Goal: Task Accomplishment & Management: Use online tool/utility

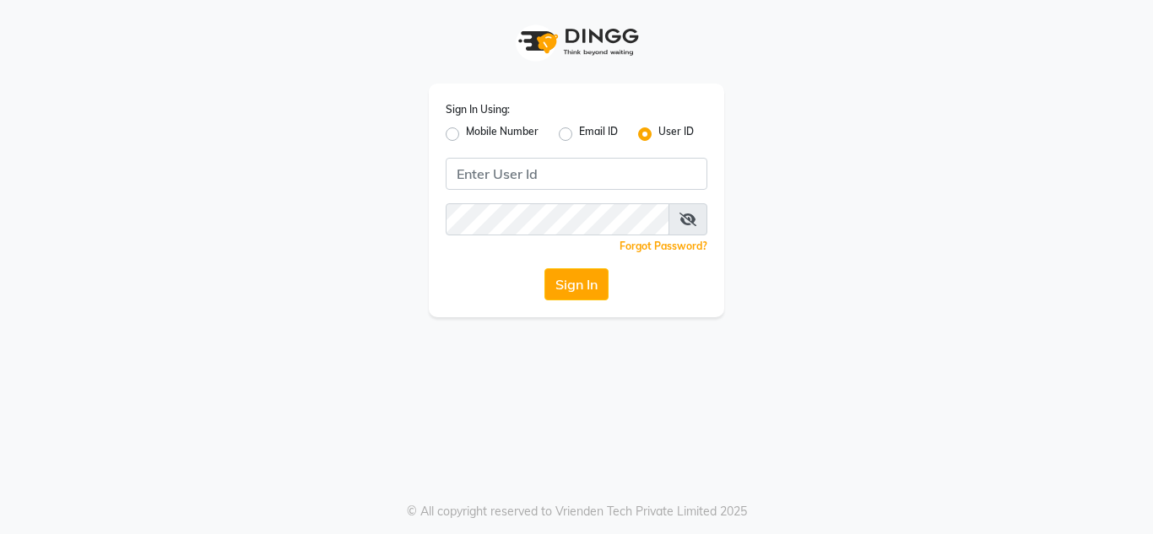
click at [466, 140] on label "Mobile Number" at bounding box center [502, 134] width 73 height 20
click at [466, 135] on input "Mobile Number" at bounding box center [471, 129] width 11 height 11
radio input "true"
radio input "false"
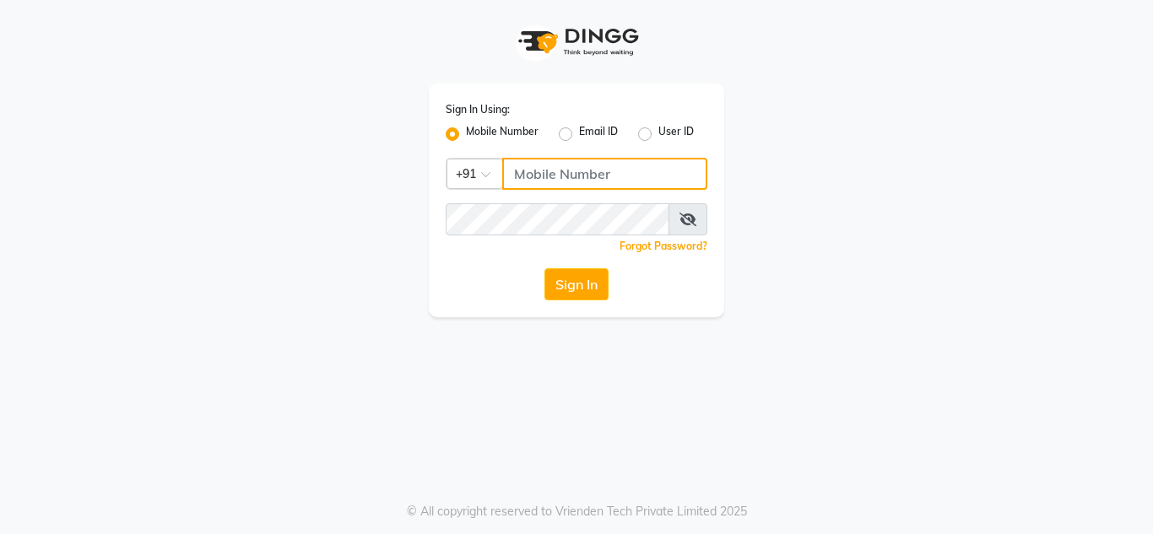
click at [553, 177] on input "Username" at bounding box center [604, 174] width 205 height 32
click at [570, 168] on input "810881141" at bounding box center [604, 174] width 205 height 32
type input "8108811141"
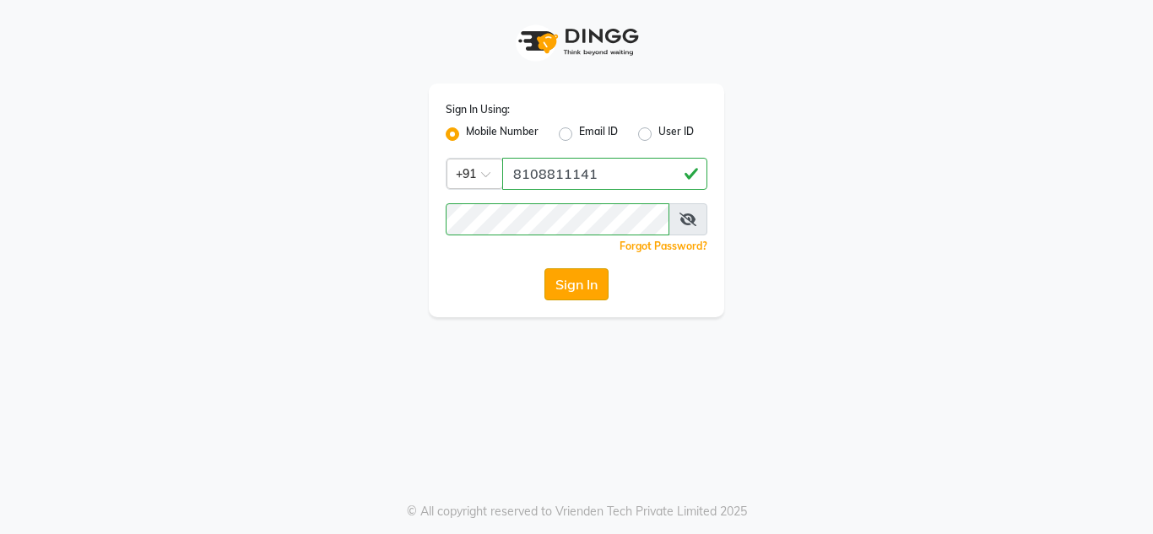
click at [569, 279] on button "Sign In" at bounding box center [577, 285] width 64 height 32
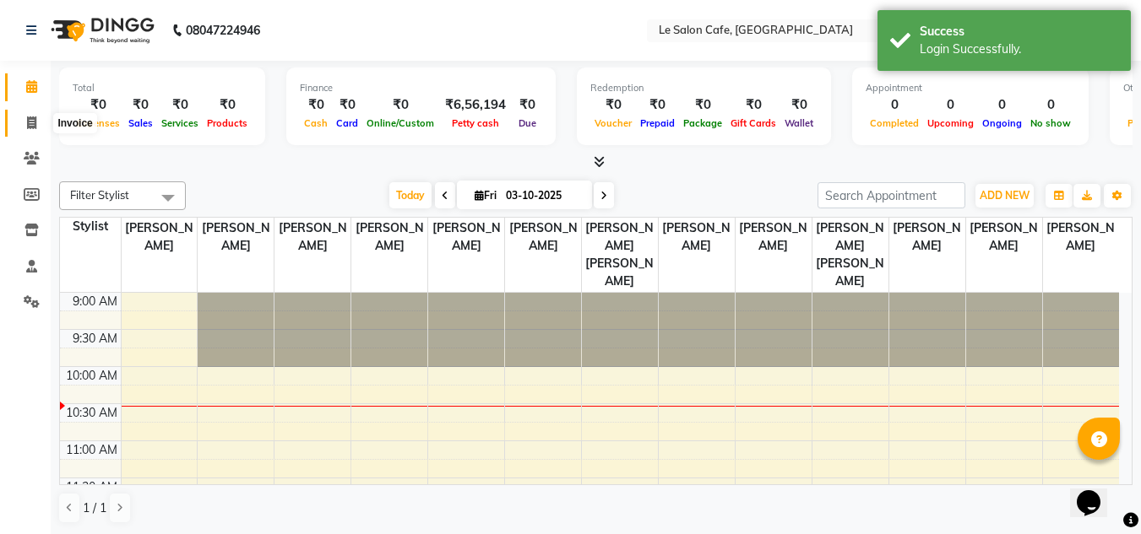
click at [30, 125] on icon at bounding box center [31, 123] width 9 height 13
select select "594"
select select "service"
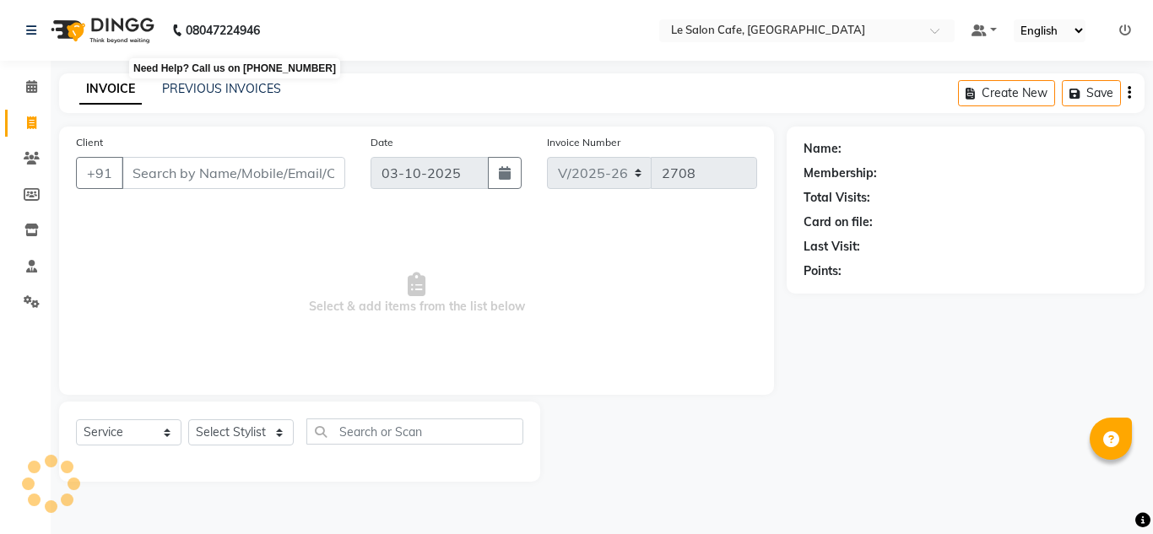
select select "594"
select select "service"
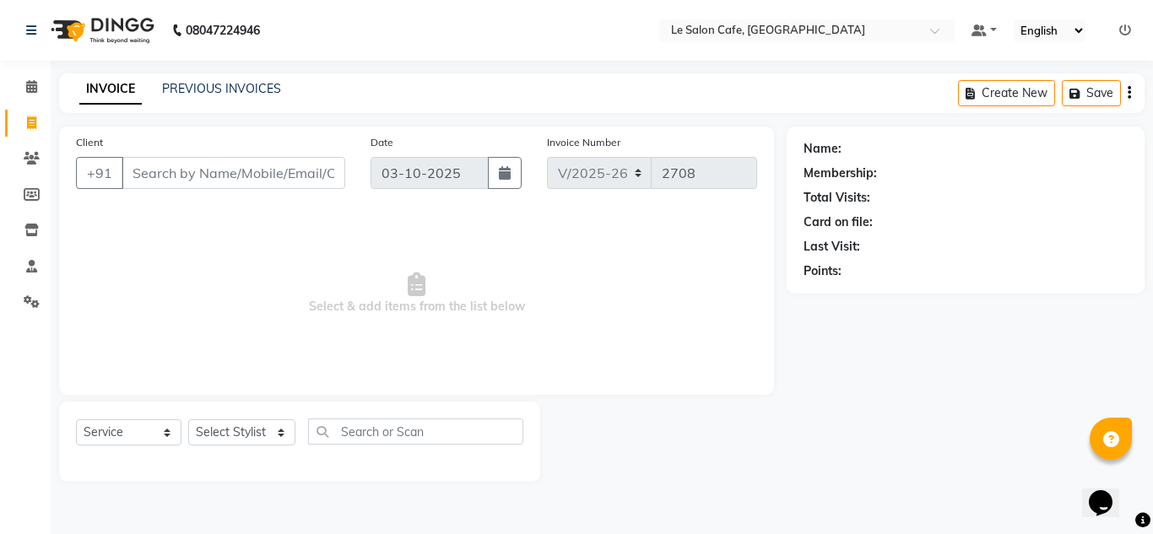
click at [294, 389] on div "Client +91 Date [DATE] Invoice Number V/2025 V/[PHONE_NUMBER] Select & add item…" at bounding box center [416, 261] width 715 height 269
click at [221, 91] on link "PREVIOUS INVOICES" at bounding box center [221, 88] width 119 height 15
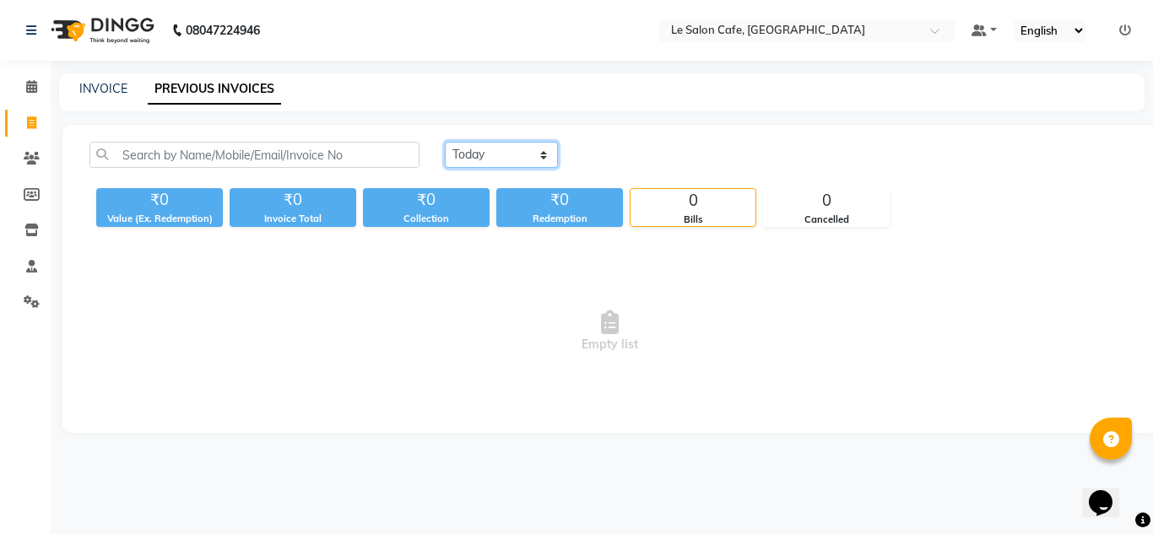
click at [545, 157] on select "[DATE] [DATE] Custom Range" at bounding box center [501, 155] width 113 height 26
select select "[DATE]"
click at [445, 142] on select "[DATE] [DATE] Custom Range" at bounding box center [501, 155] width 113 height 26
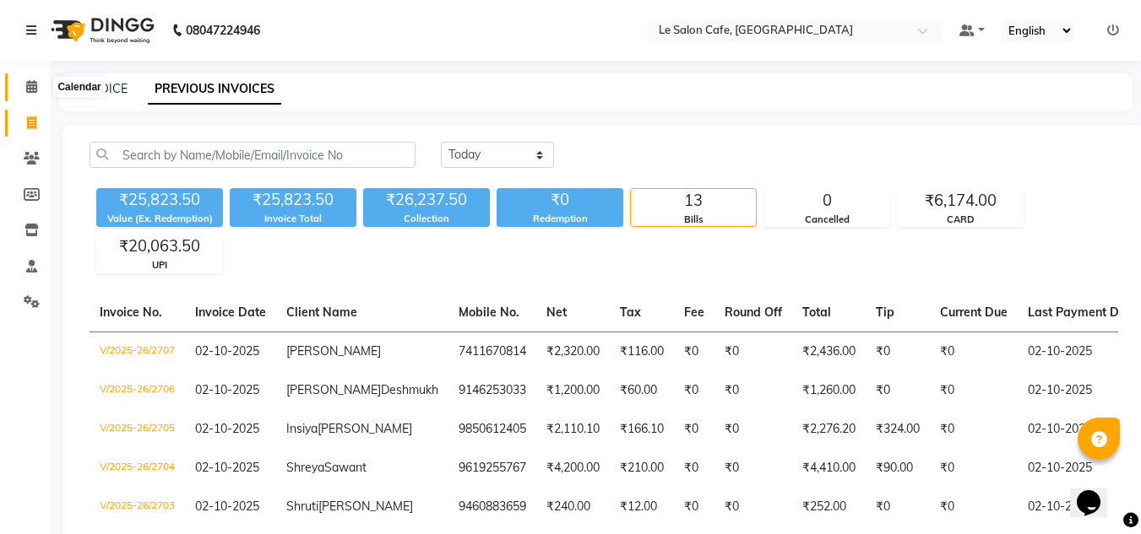
click at [27, 86] on icon at bounding box center [31, 86] width 11 height 13
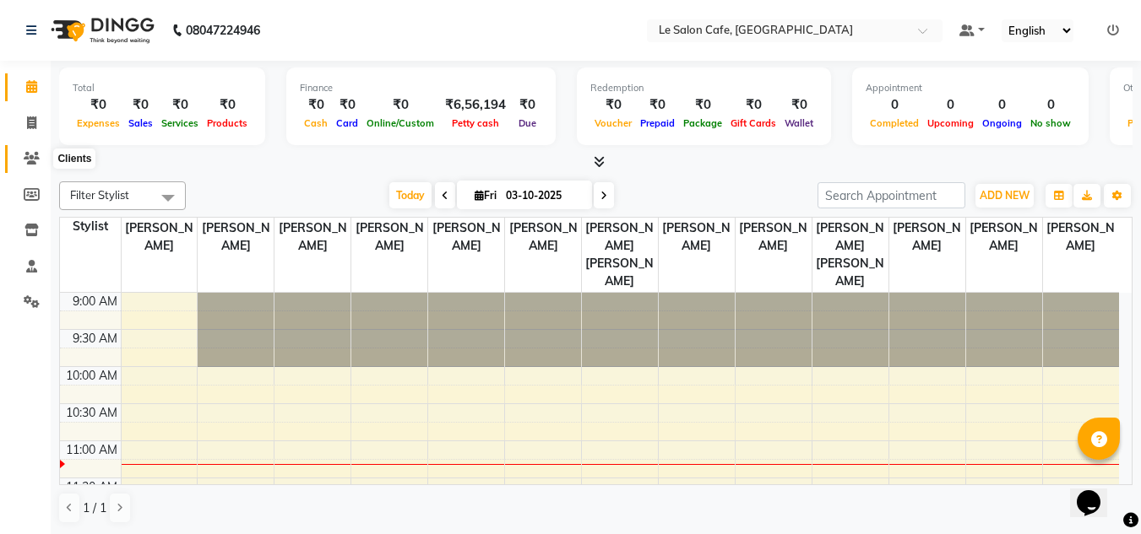
click at [28, 161] on icon at bounding box center [32, 158] width 16 height 13
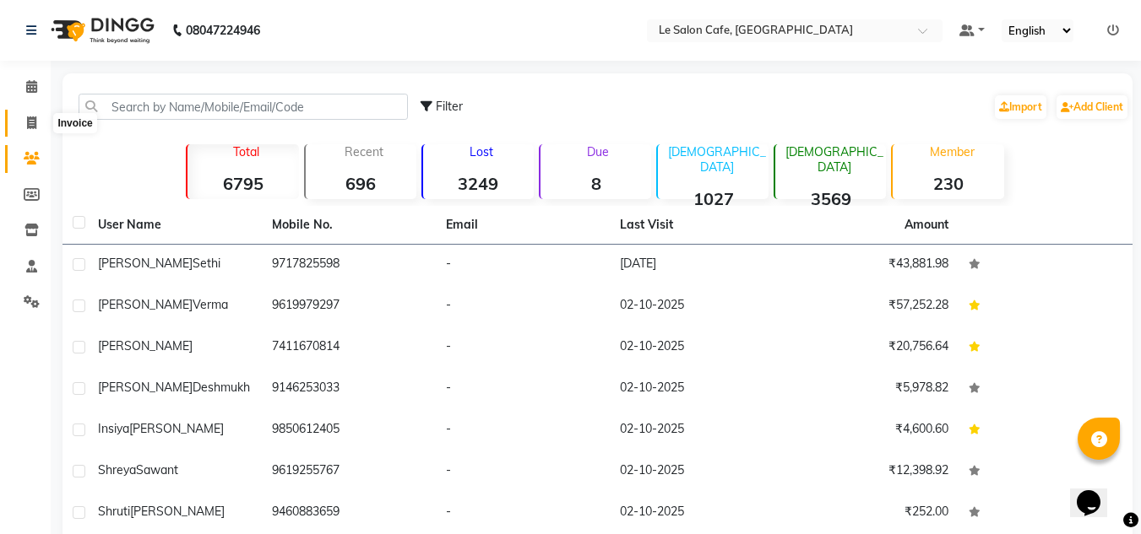
click at [29, 122] on icon at bounding box center [31, 123] width 9 height 13
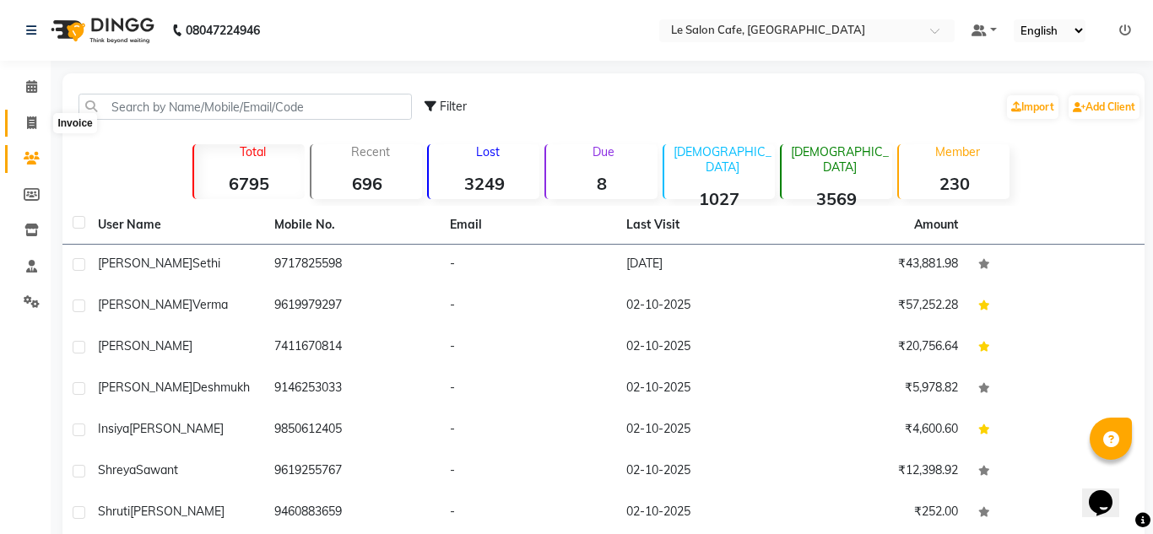
select select "594"
select select "service"
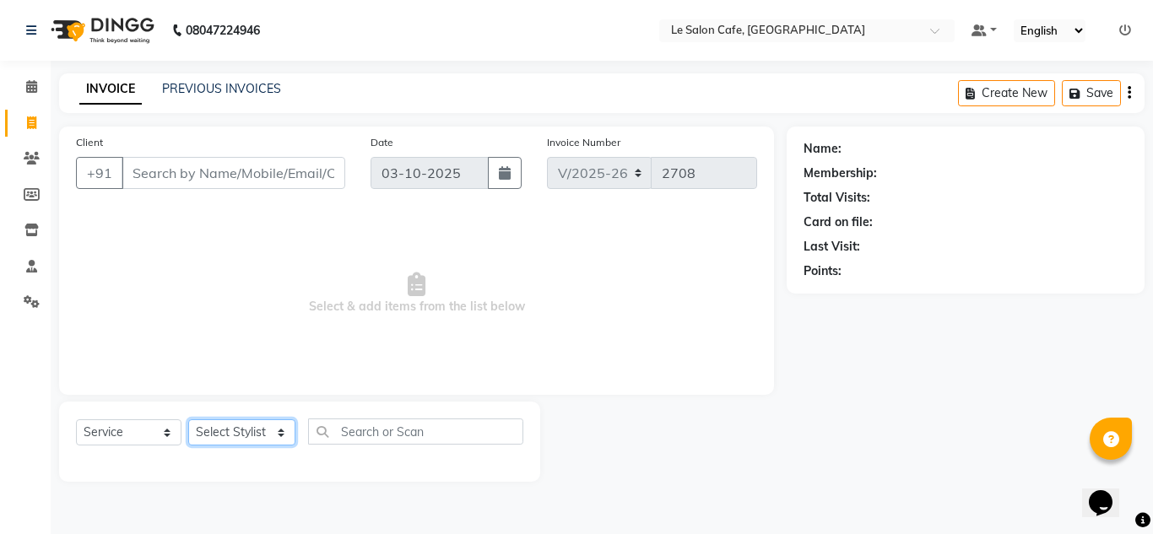
click at [267, 427] on select "Select Stylist [PERSON_NAME] [PERSON_NAME] Kadam [PERSON_NAME] [PERSON_NAME] Fr…" at bounding box center [241, 433] width 107 height 26
select select "8340"
click at [188, 420] on select "Select Stylist [PERSON_NAME] [PERSON_NAME] Kadam [PERSON_NAME] [PERSON_NAME] Fr…" at bounding box center [241, 433] width 107 height 26
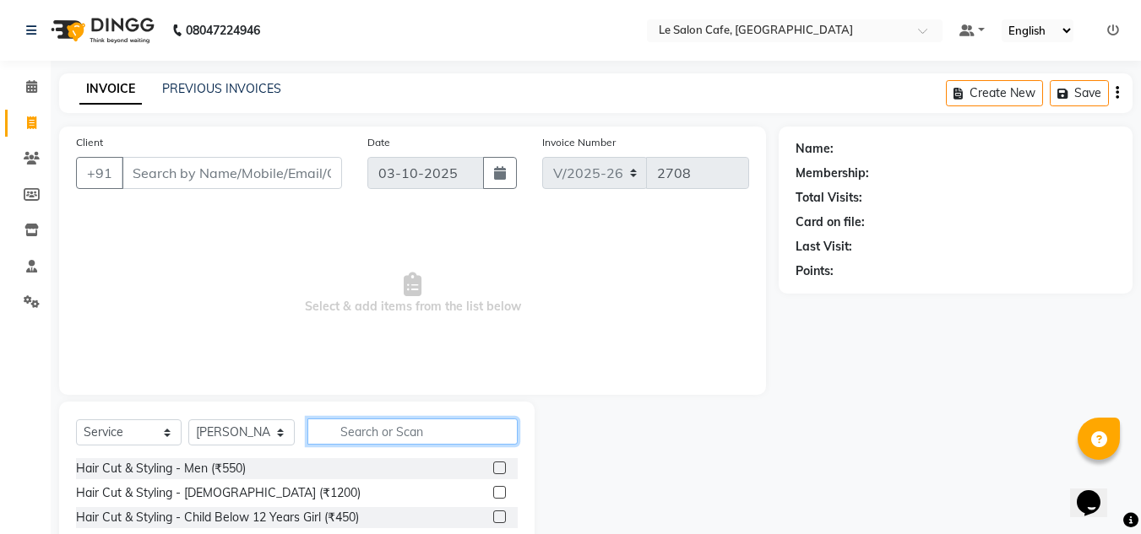
click at [352, 443] on input "text" at bounding box center [412, 432] width 210 height 26
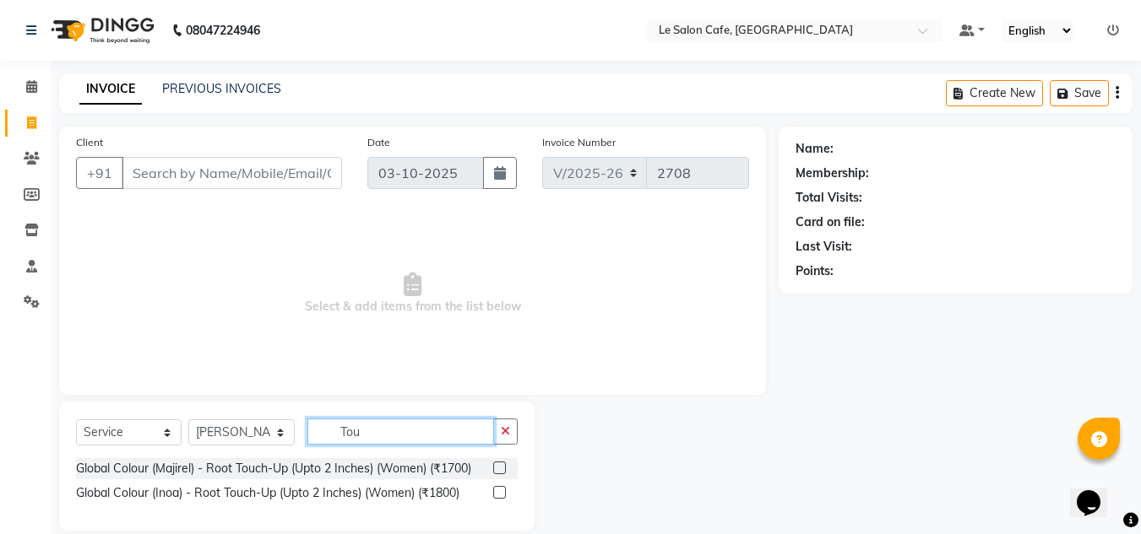
type input "Tou"
click at [496, 492] on label at bounding box center [499, 492] width 13 height 13
click at [496, 492] on input "checkbox" at bounding box center [498, 493] width 11 height 11
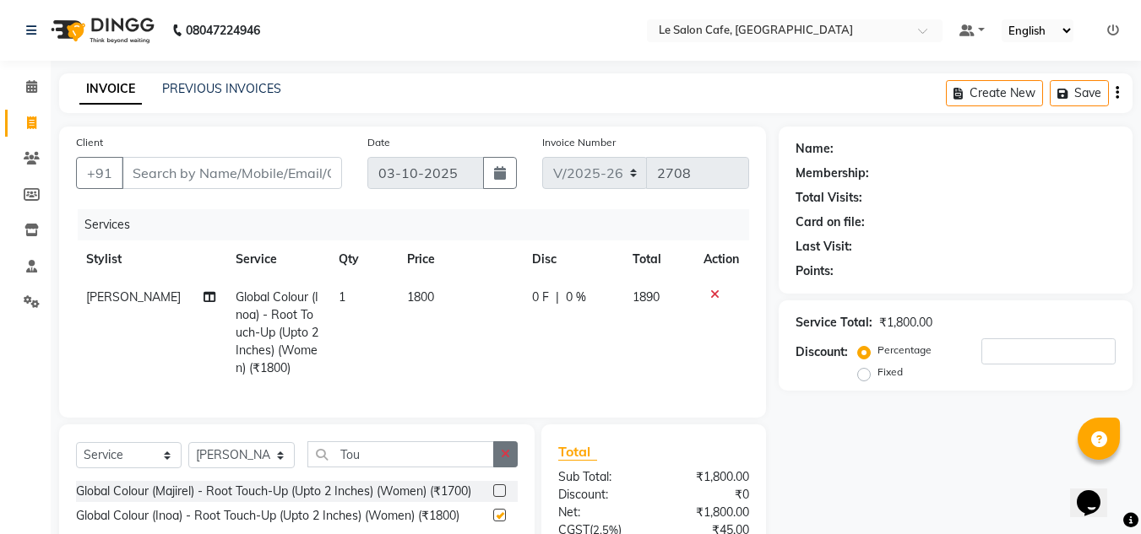
checkbox input "false"
click at [170, 170] on input "Client" at bounding box center [232, 173] width 220 height 32
type input "A"
type input "0"
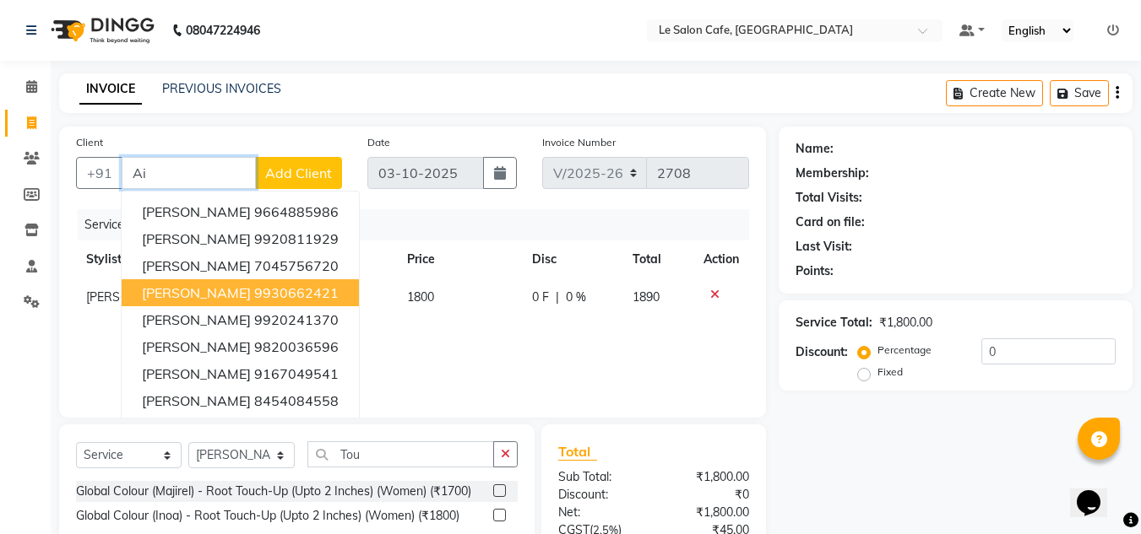
type input "A"
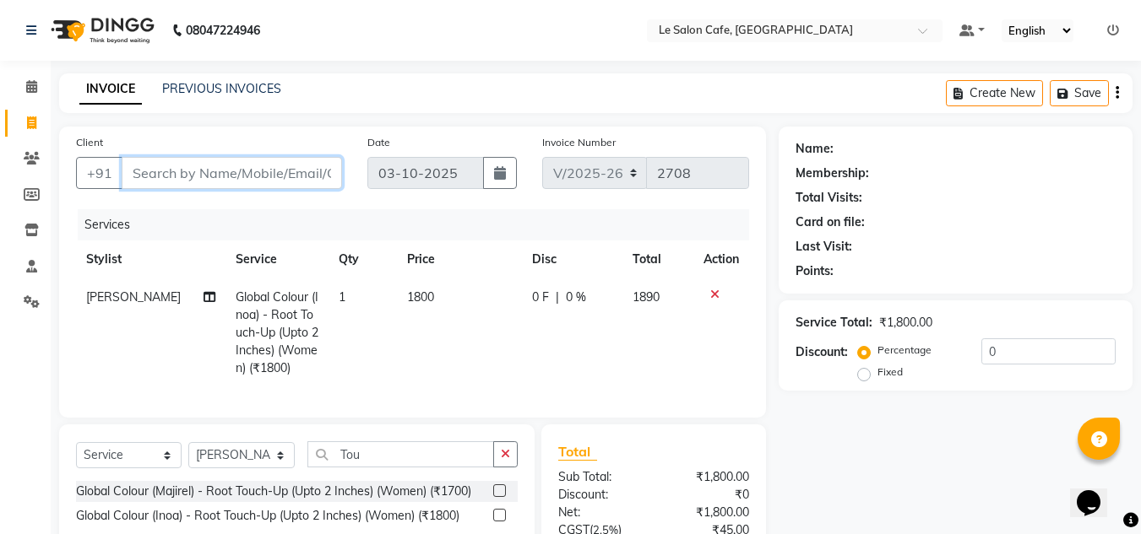
click at [193, 173] on input "Client" at bounding box center [232, 173] width 220 height 32
click at [192, 167] on input "Client" at bounding box center [232, 173] width 220 height 32
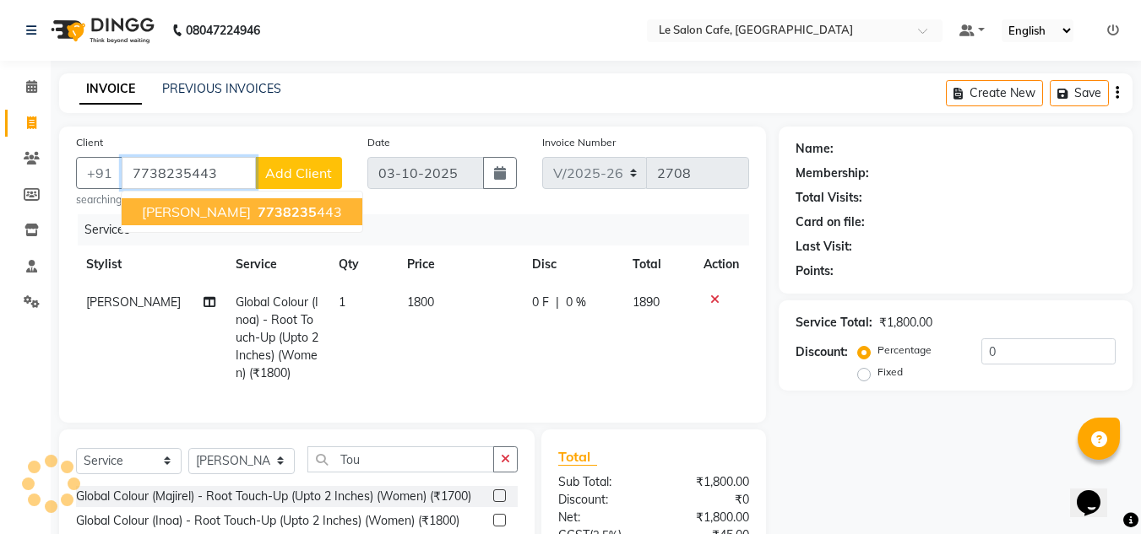
type input "7738235443"
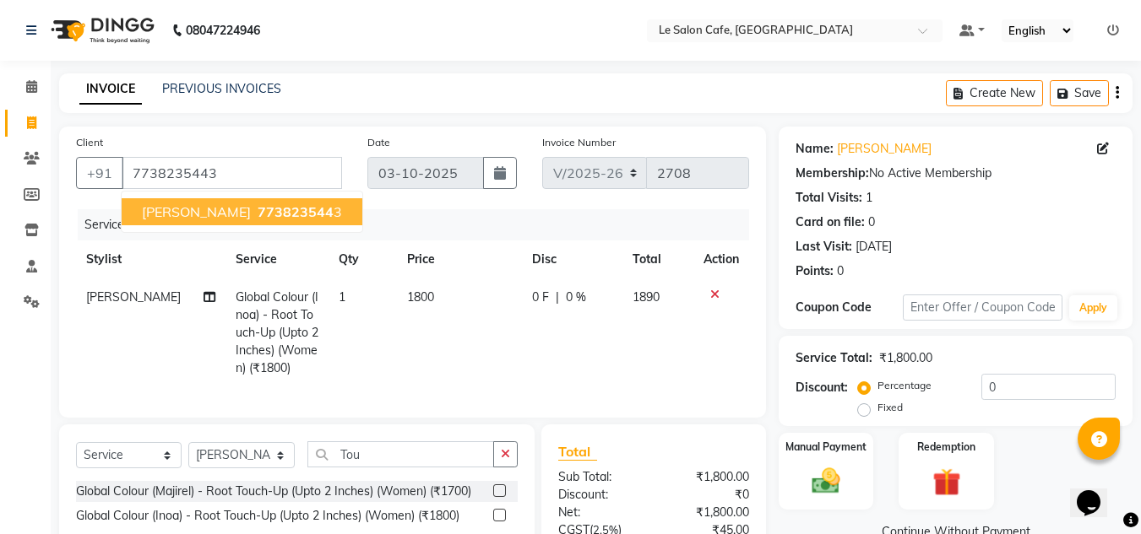
click at [225, 215] on span "[PERSON_NAME]" at bounding box center [196, 211] width 109 height 17
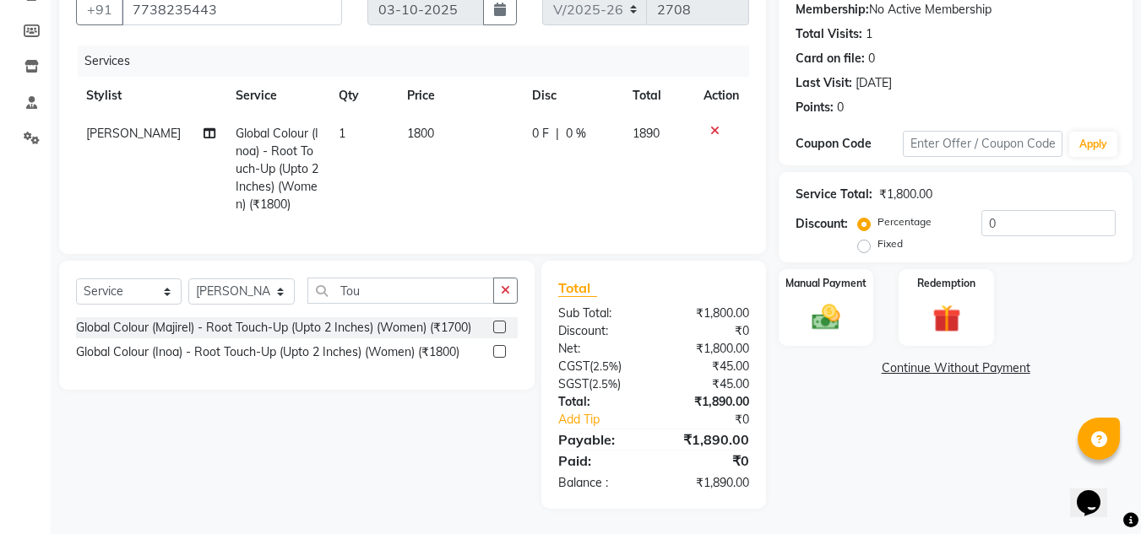
scroll to position [176, 0]
click at [820, 301] on img at bounding box center [825, 318] width 47 height 34
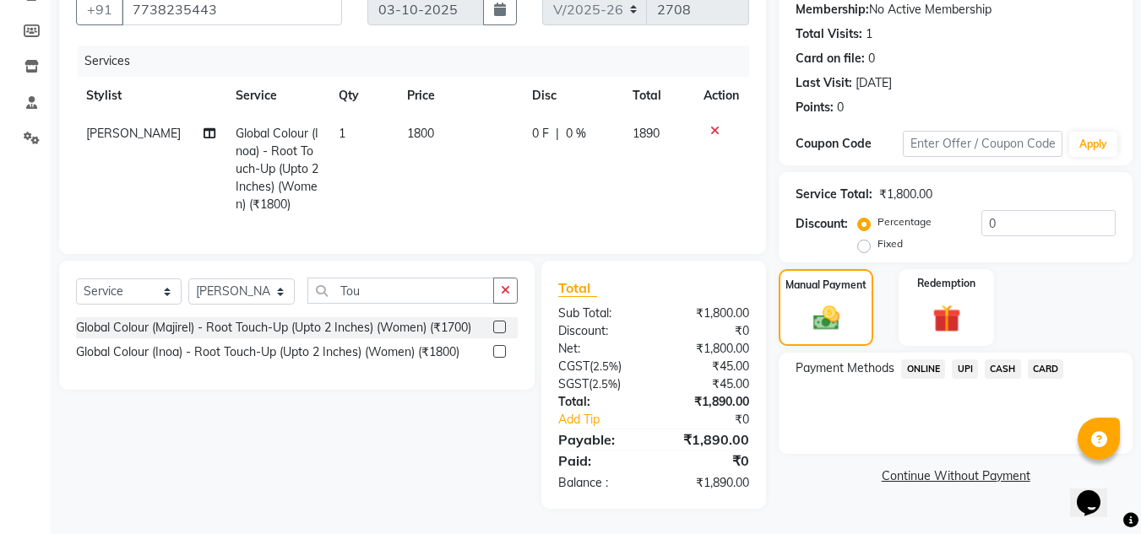
drag, startPoint x: 1040, startPoint y: 355, endPoint x: 1006, endPoint y: 350, distance: 34.2
click at [1040, 360] on span "CARD" at bounding box center [1046, 369] width 36 height 19
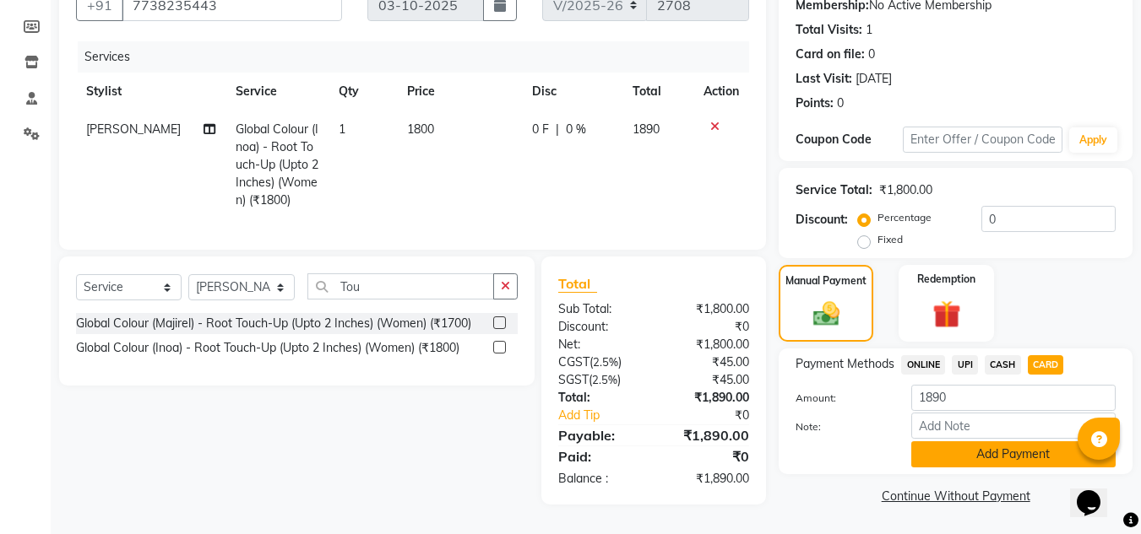
click at [963, 456] on button "Add Payment" at bounding box center [1013, 455] width 204 height 26
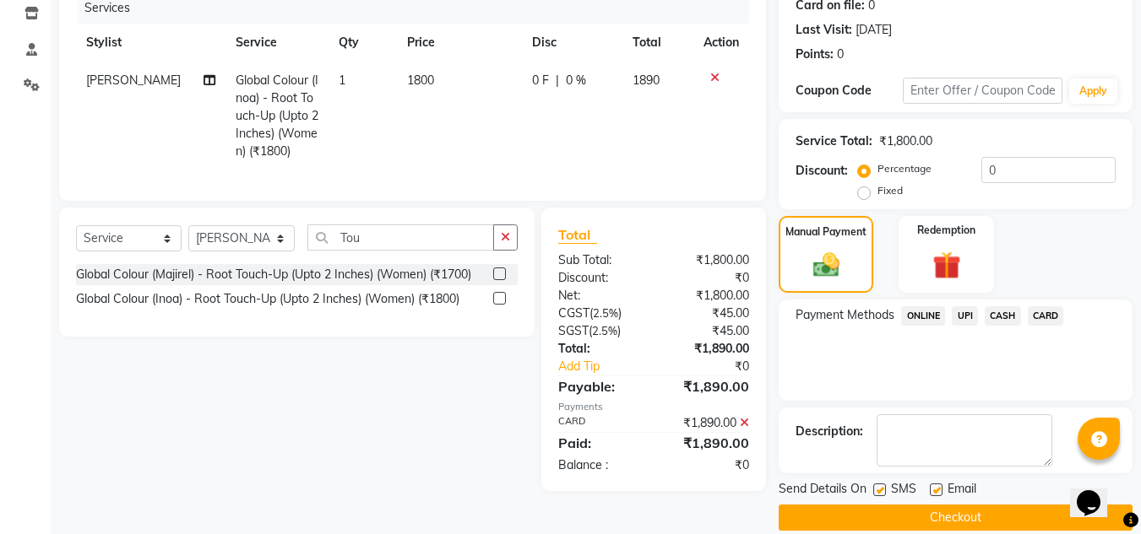
scroll to position [239, 0]
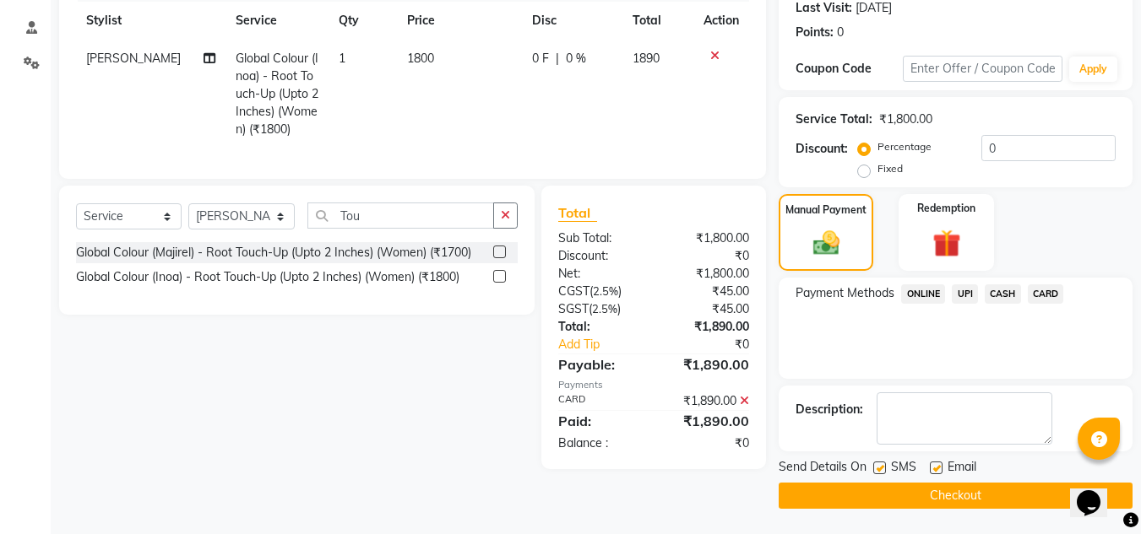
click at [941, 466] on label at bounding box center [936, 468] width 13 height 13
click at [941, 466] on input "checkbox" at bounding box center [935, 469] width 11 height 11
checkbox input "false"
click at [918, 490] on button "Checkout" at bounding box center [955, 496] width 354 height 26
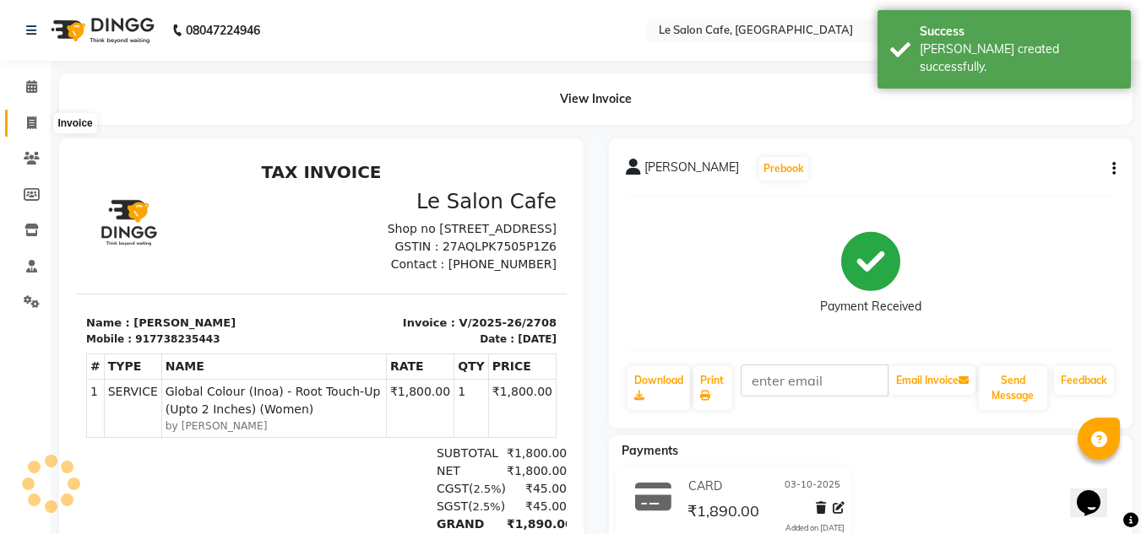
click at [31, 122] on icon at bounding box center [31, 123] width 9 height 13
select select "594"
select select "service"
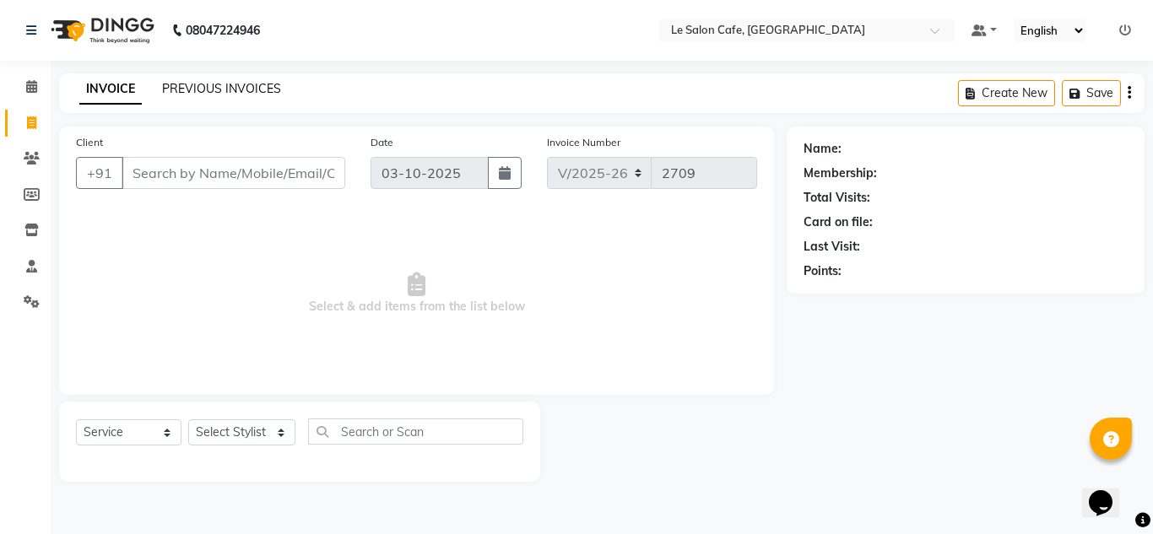
click at [211, 84] on link "PREVIOUS INVOICES" at bounding box center [221, 88] width 119 height 15
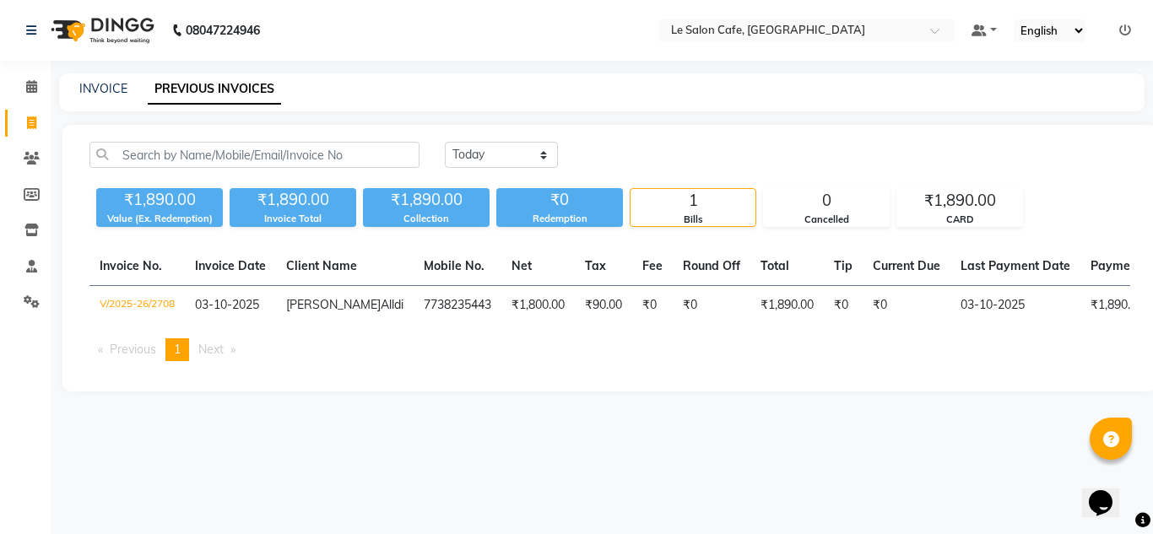
click at [127, 83] on div "INVOICE PREVIOUS INVOICES" at bounding box center [592, 89] width 1066 height 18
